Goal: Connect with others: Connect with others

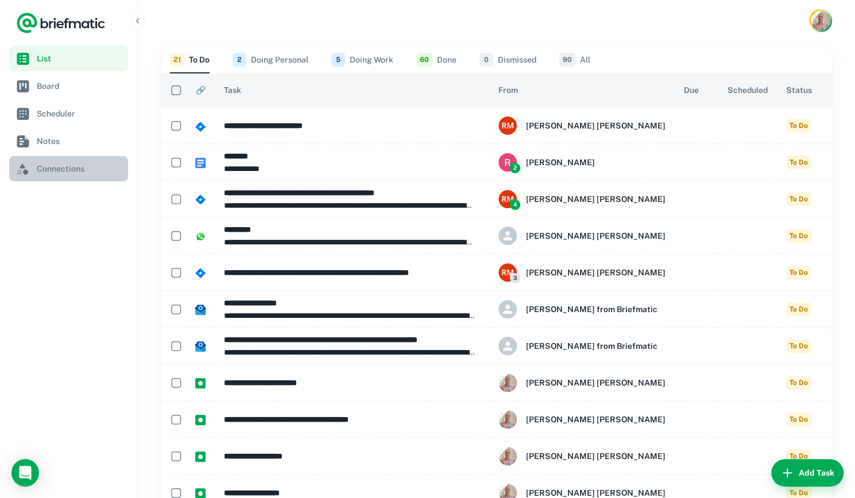
click at [73, 173] on span "Connections" at bounding box center [80, 168] width 87 height 13
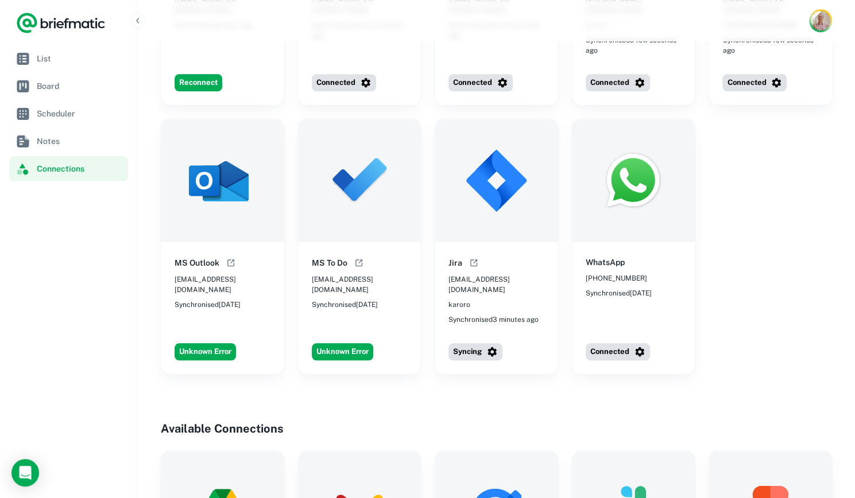
scroll to position [503, 0]
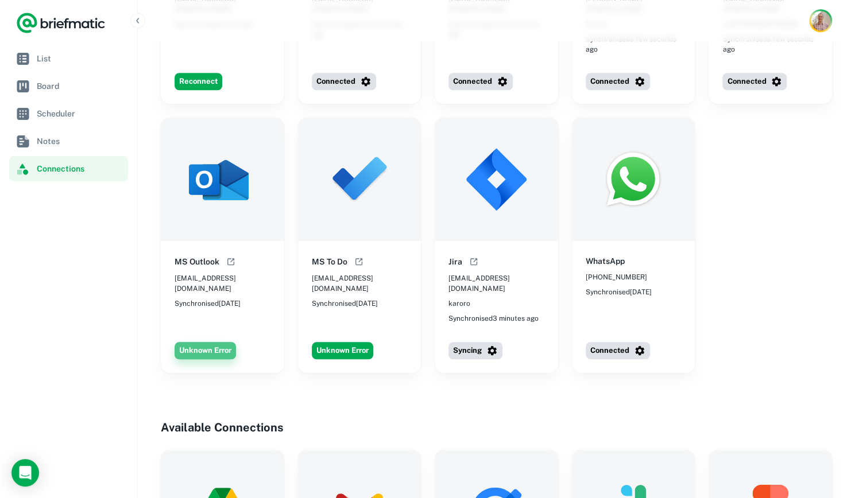
click at [206, 342] on button "Unknown Error" at bounding box center [205, 350] width 61 height 17
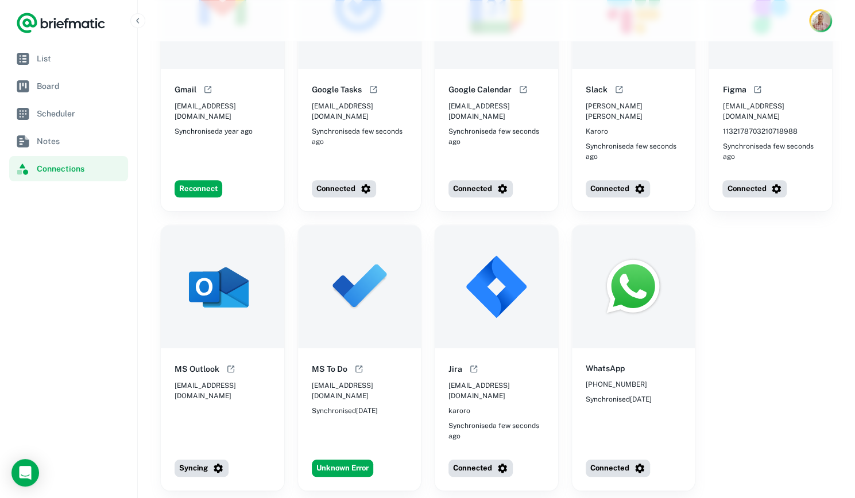
scroll to position [456, 0]
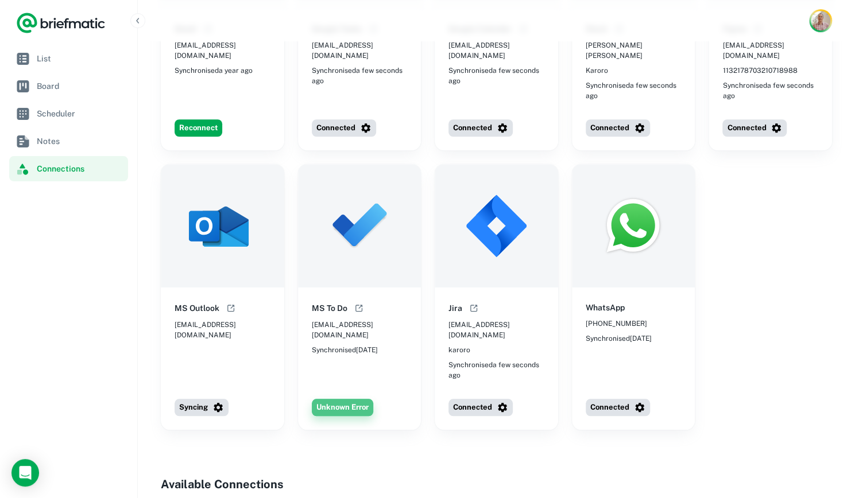
click at [347, 399] on button "Unknown Error" at bounding box center [342, 407] width 61 height 17
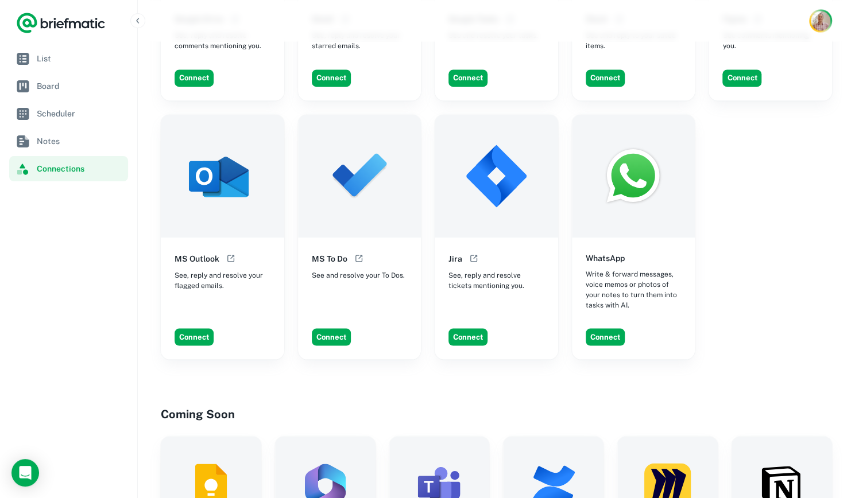
scroll to position [1087, 0]
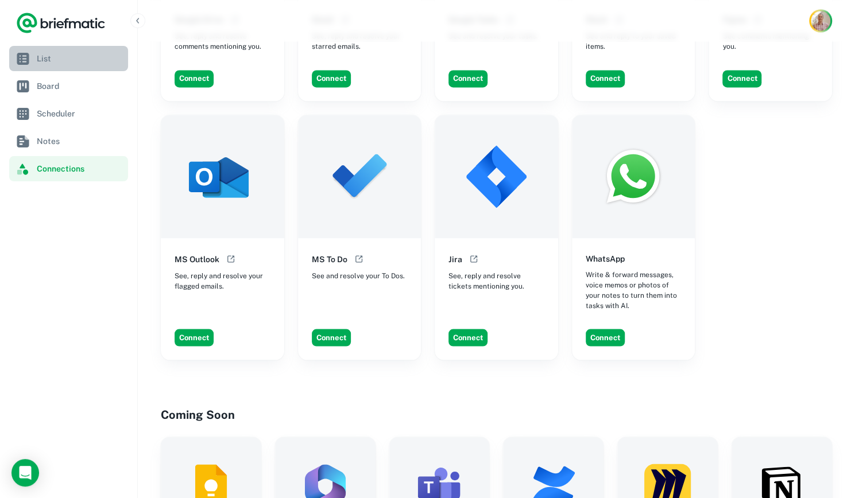
click at [82, 56] on span "List" at bounding box center [80, 58] width 87 height 13
